Goal: Check status: Check status

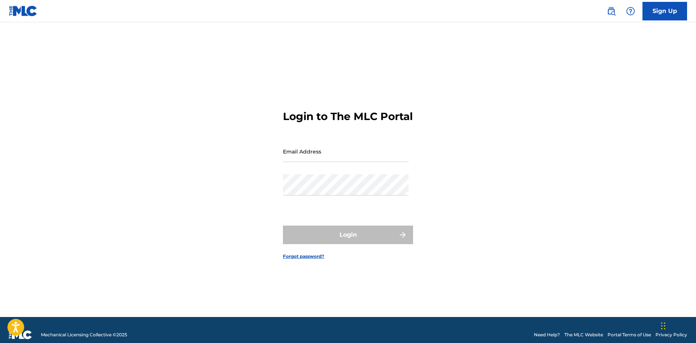
click at [312, 147] on input "Email Address" at bounding box center [346, 151] width 126 height 21
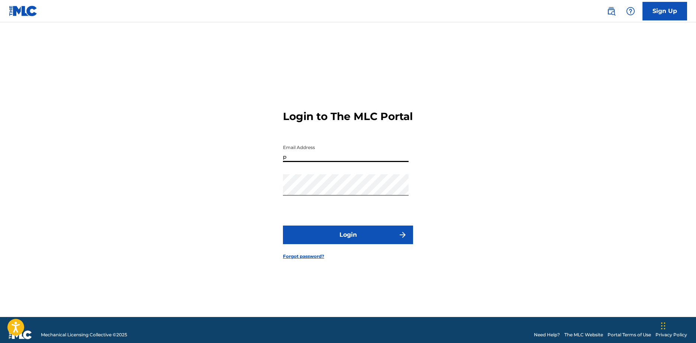
type input "[EMAIL_ADDRESS][DOMAIN_NAME]"
click at [355, 243] on button "Login" at bounding box center [348, 235] width 130 height 19
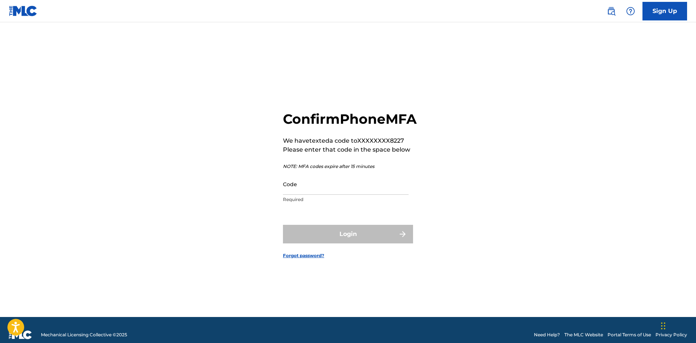
click at [350, 194] on input "Code" at bounding box center [346, 184] width 126 height 21
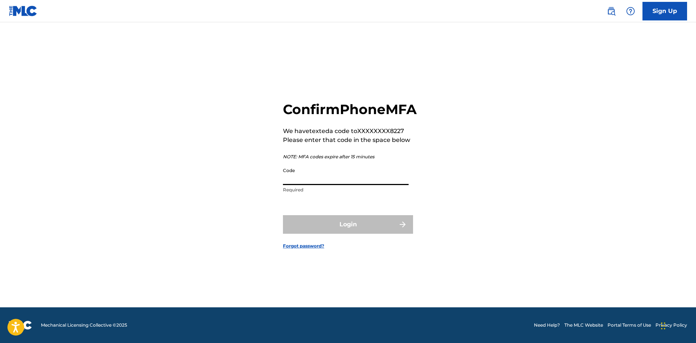
click at [338, 177] on input "Code" at bounding box center [346, 174] width 126 height 21
click at [339, 185] on input "Code" at bounding box center [346, 174] width 126 height 21
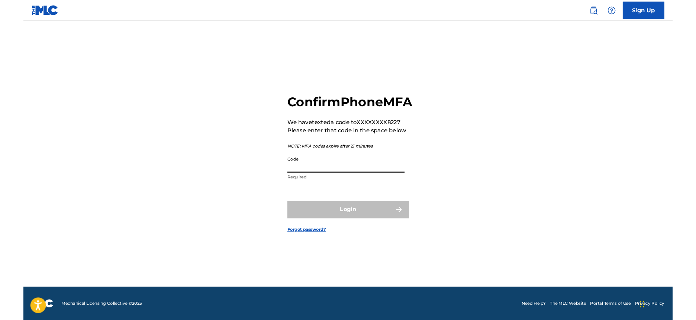
scroll to position [0, 0]
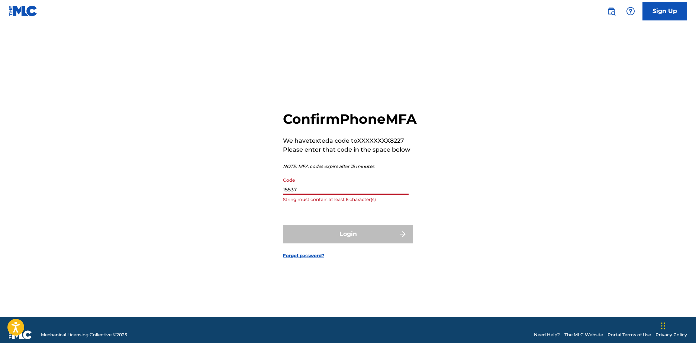
click at [285, 195] on input "15537" at bounding box center [346, 184] width 126 height 21
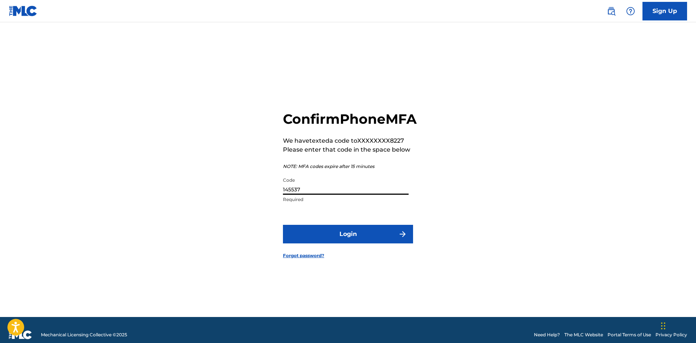
type input "145537"
click at [332, 230] on form "Confirm Phone MFA We have texted a code to XXXXXXXX8227 Please enter that code …" at bounding box center [348, 179] width 130 height 276
click at [336, 237] on button "Login" at bounding box center [348, 234] width 130 height 19
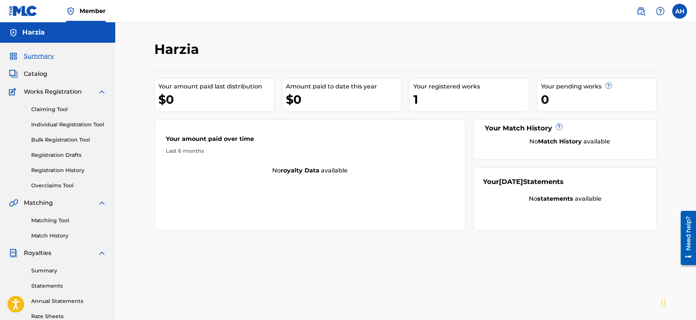
click at [51, 87] on span "Works Registration" at bounding box center [53, 91] width 58 height 9
click at [51, 96] on span "Works Registration" at bounding box center [53, 91] width 58 height 9
click at [66, 173] on link "Registration History" at bounding box center [68, 171] width 75 height 8
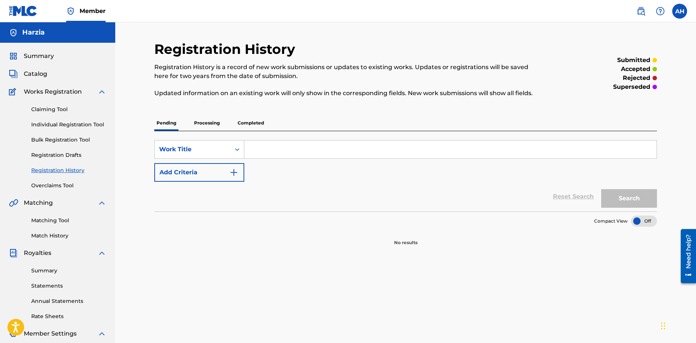
click at [221, 126] on p "Processing" at bounding box center [207, 123] width 30 height 16
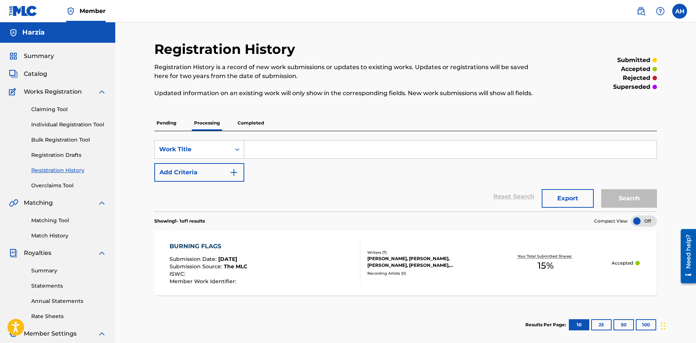
click at [256, 120] on p "Completed" at bounding box center [250, 123] width 31 height 16
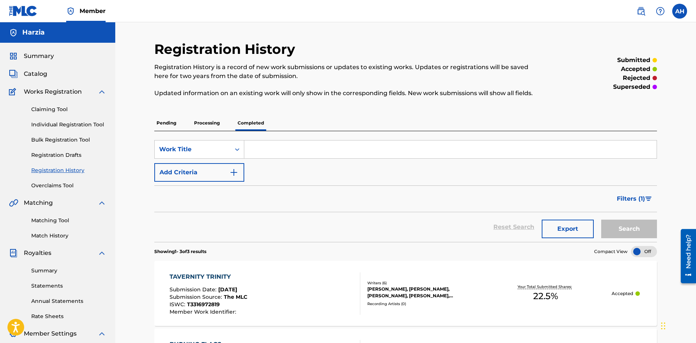
click at [212, 122] on p "Processing" at bounding box center [207, 123] width 30 height 16
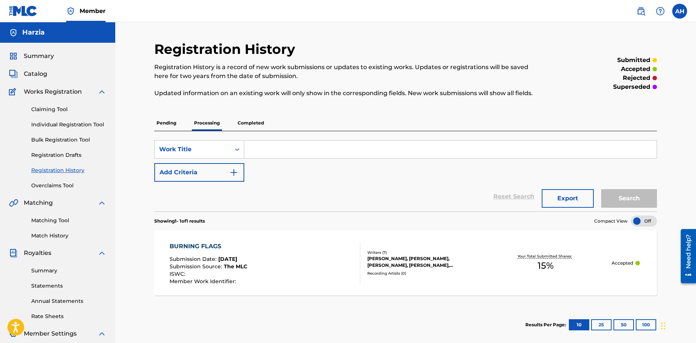
click at [257, 128] on p "Completed" at bounding box center [250, 123] width 31 height 16
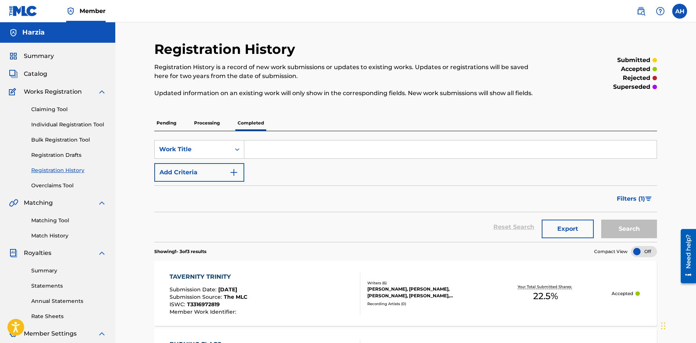
drag, startPoint x: 224, startPoint y: 131, endPoint x: 218, endPoint y: 127, distance: 7.0
click at [223, 131] on div "Pending Processing Completed" at bounding box center [405, 123] width 503 height 16
click at [217, 127] on p "Processing" at bounding box center [207, 123] width 30 height 16
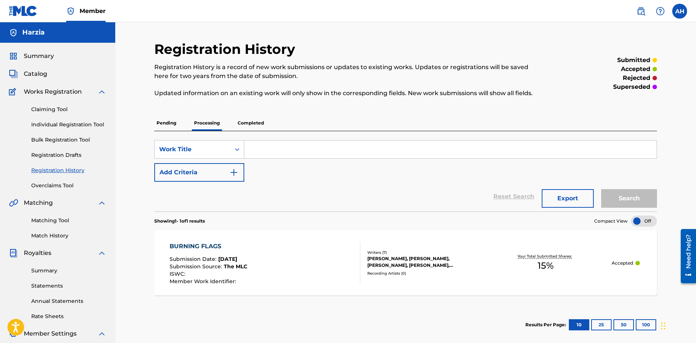
click at [273, 283] on div "BURNING FLAGS Submission Date : [DATE] Submission Source : The MLC ISWC : Membe…" at bounding box center [265, 263] width 191 height 42
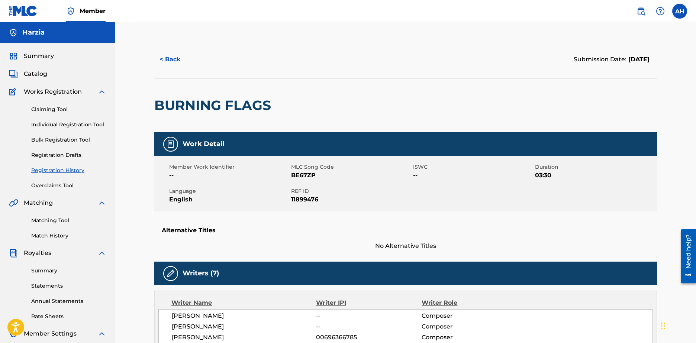
click at [19, 59] on link "Summary" at bounding box center [31, 56] width 45 height 9
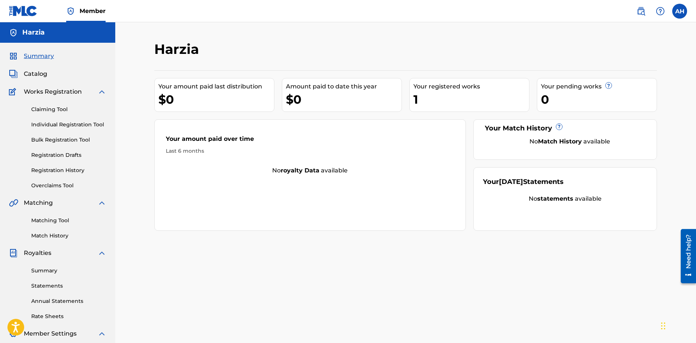
click at [34, 76] on span "Catalog" at bounding box center [35, 74] width 23 height 9
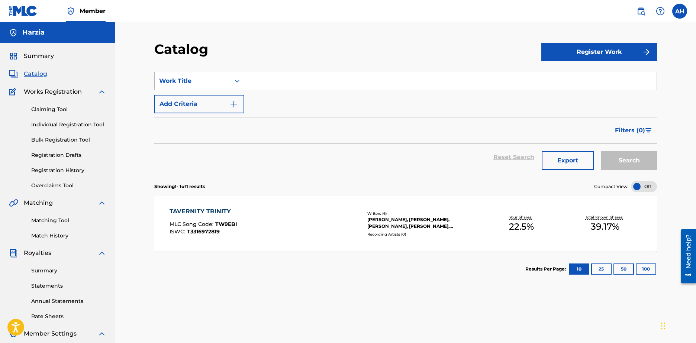
click at [204, 77] on div "Work Title" at bounding box center [192, 81] width 67 height 9
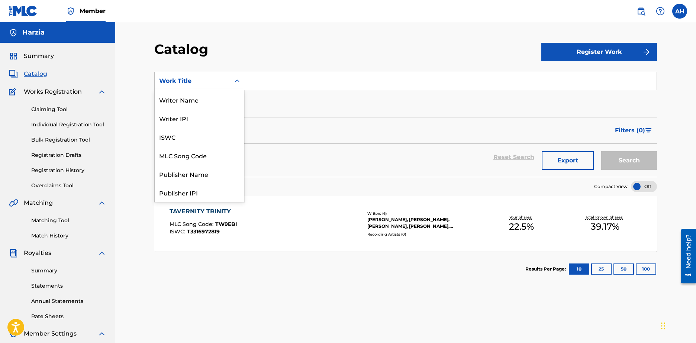
scroll to position [112, 0]
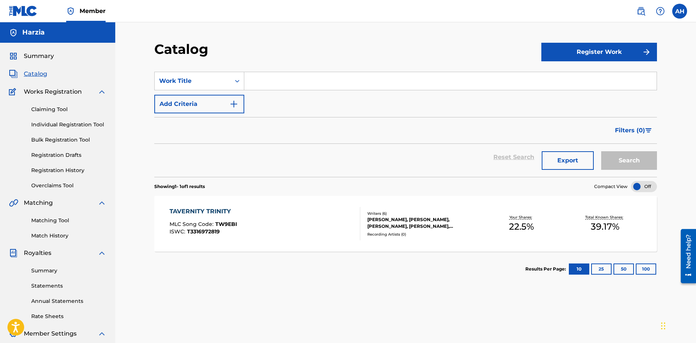
click at [204, 77] on div "Work Title" at bounding box center [192, 81] width 67 height 9
click at [40, 58] on span "Summary" at bounding box center [39, 56] width 30 height 9
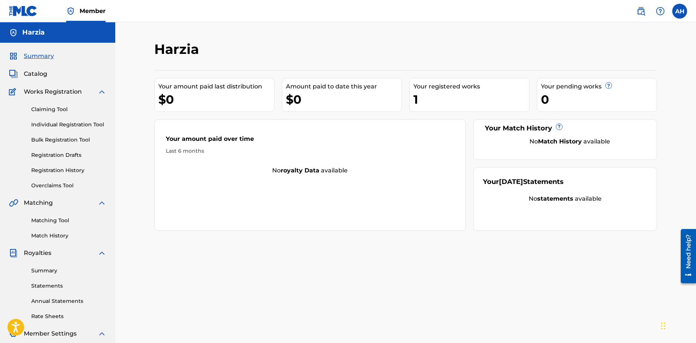
click at [46, 88] on span "Works Registration" at bounding box center [53, 91] width 58 height 9
click at [50, 93] on span "Works Registration" at bounding box center [53, 91] width 58 height 9
click at [83, 171] on link "Registration History" at bounding box center [68, 171] width 75 height 8
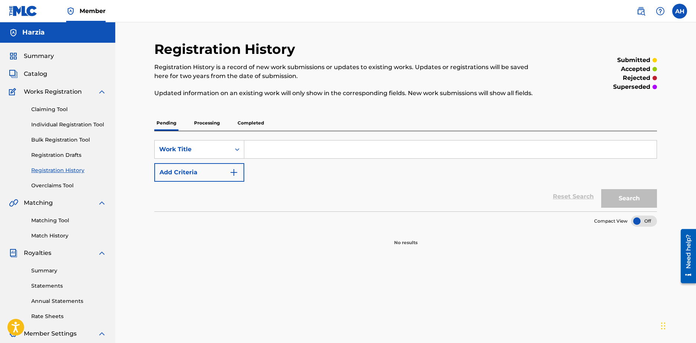
click at [214, 124] on p "Processing" at bounding box center [207, 123] width 30 height 16
